Goal: Information Seeking & Learning: Understand process/instructions

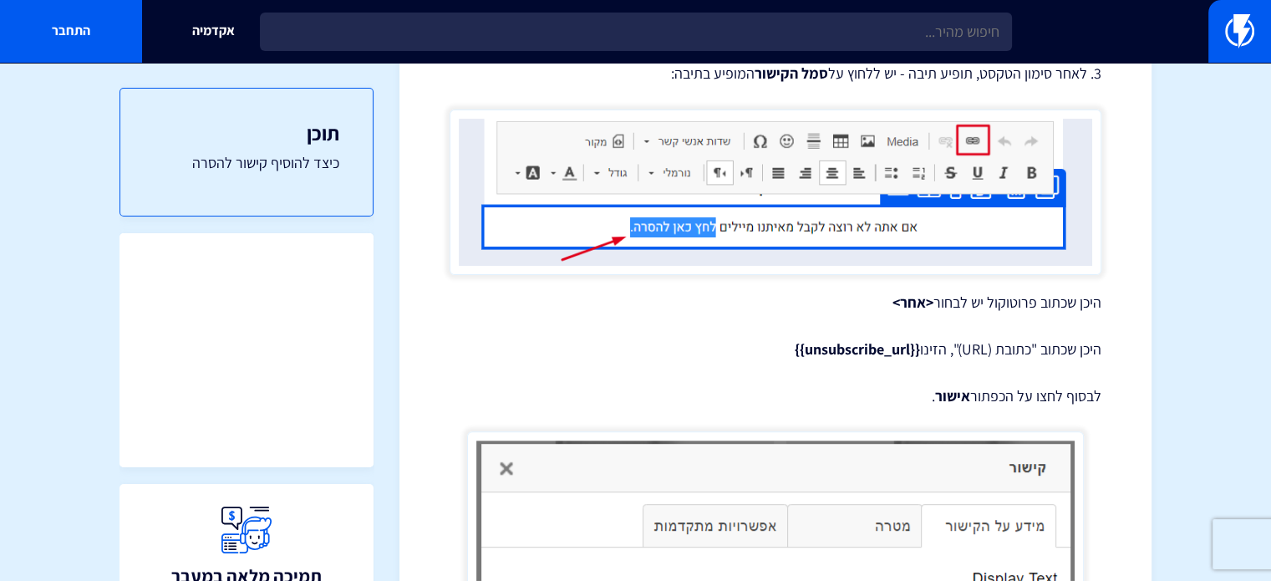
scroll to position [501, 0]
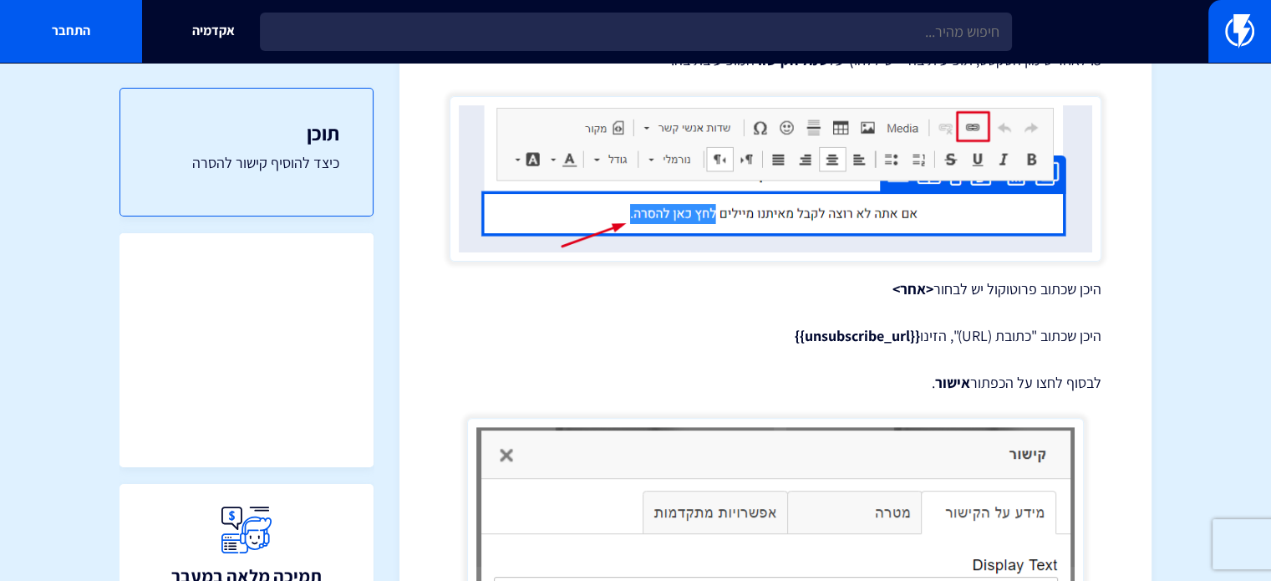
drag, startPoint x: 752, startPoint y: 337, endPoint x: 919, endPoint y: 333, distance: 167.1
click at [919, 333] on p "היכן שכתוב "כתובת (URL)", הזינו {{unsubscribe_url}}" at bounding box center [775, 336] width 652 height 22
copy strong "{{unsubscribe_url}}"
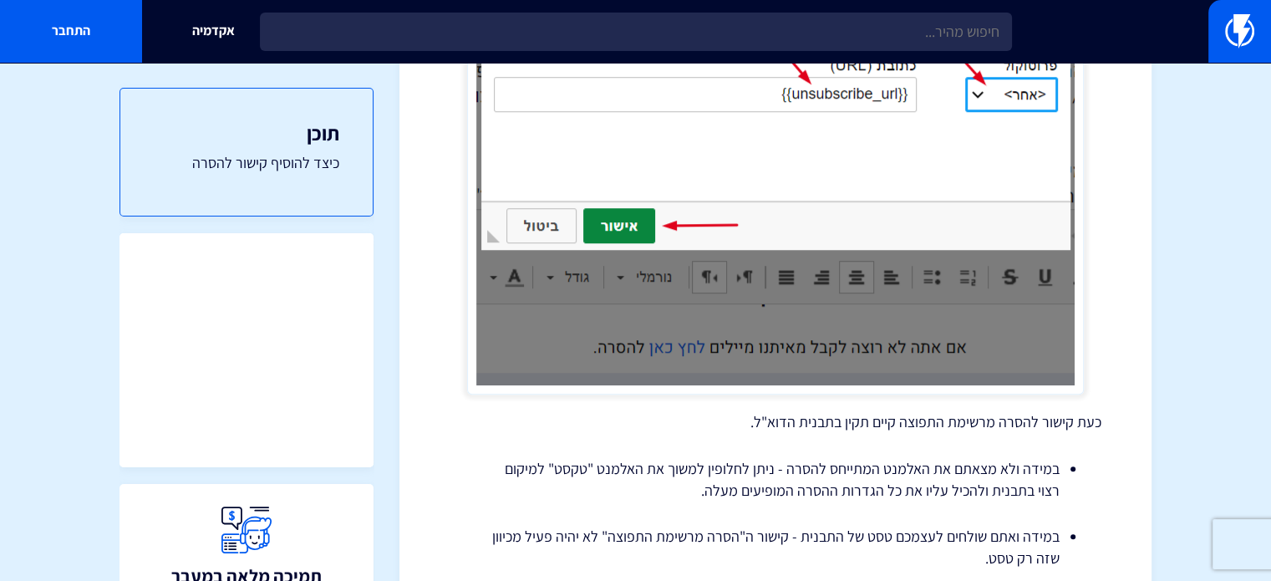
scroll to position [1240, 0]
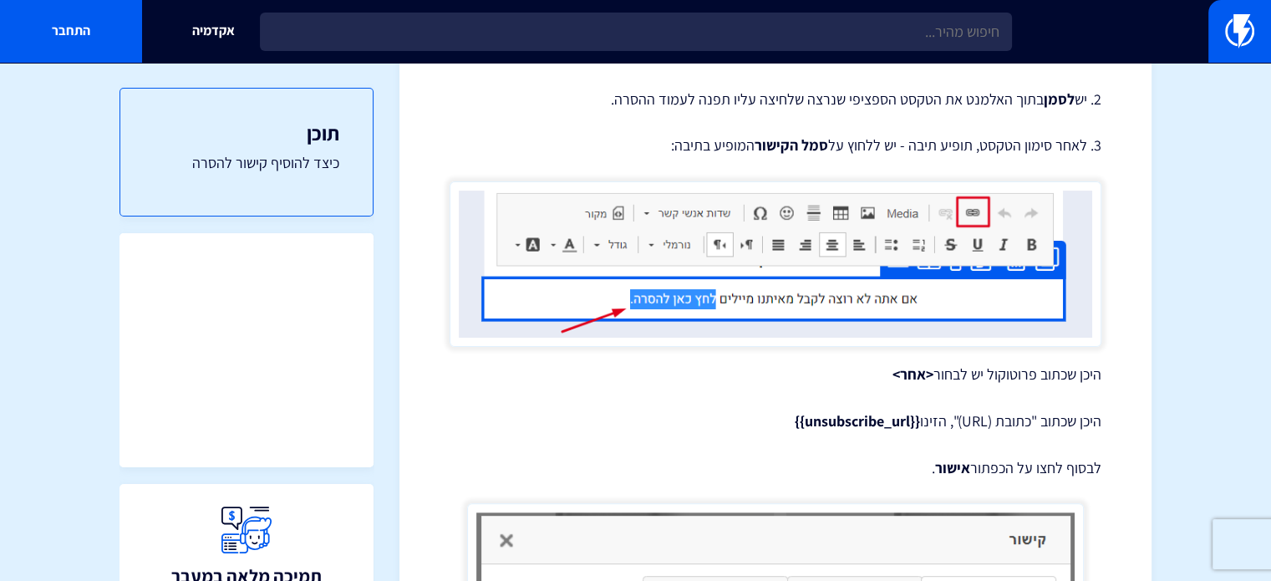
scroll to position [418, 0]
drag, startPoint x: 784, startPoint y: 419, endPoint x: 916, endPoint y: 420, distance: 132.0
click at [916, 420] on p "היכן שכתוב "כתובת (URL)", הזינו {{unsubscribe_url}}" at bounding box center [775, 420] width 652 height 22
copy strong "{{unsubscribe_url}}"
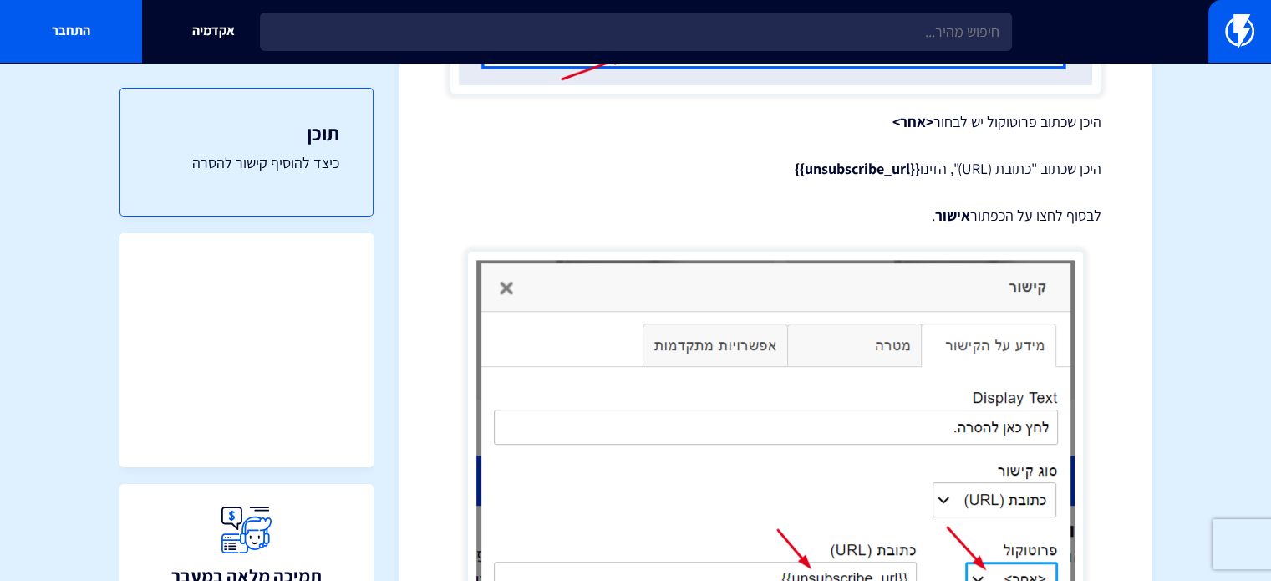
scroll to position [835, 0]
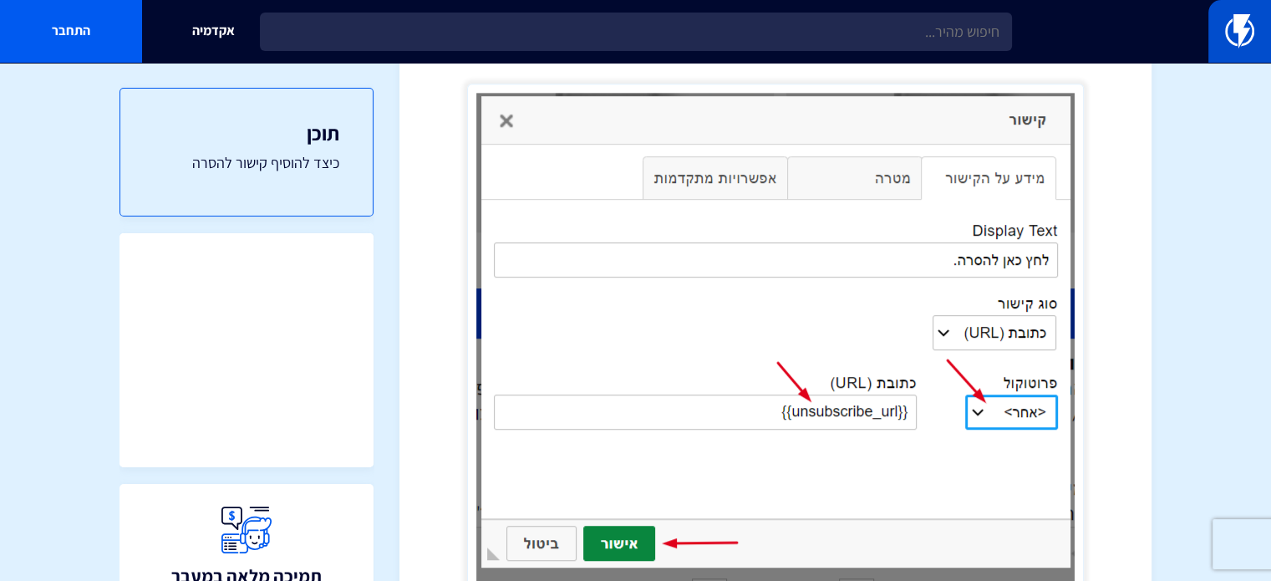
click at [1229, 29] on img at bounding box center [1239, 30] width 29 height 33
